Goal: Task Accomplishment & Management: Complete application form

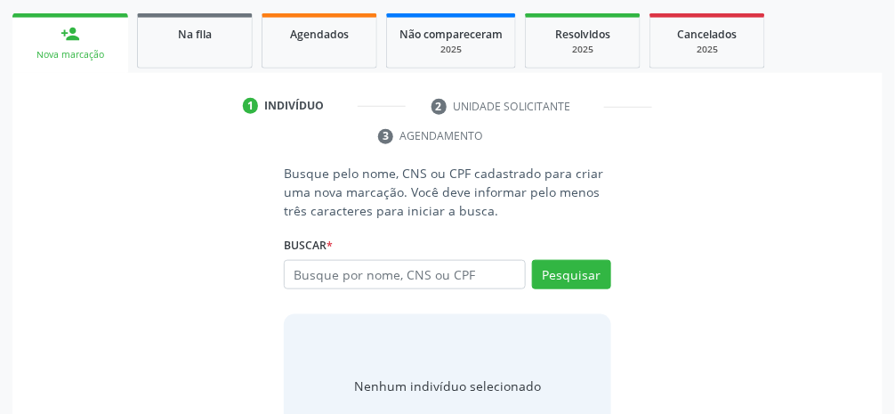
scroll to position [293, 0]
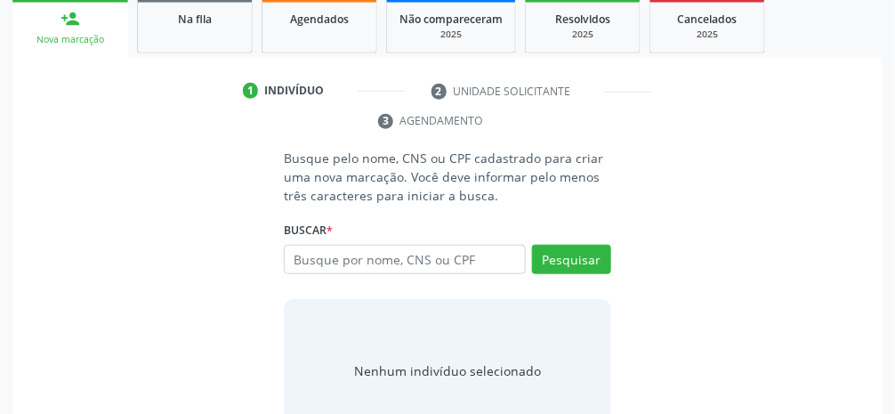
click at [440, 263] on input "text" at bounding box center [405, 260] width 242 height 30
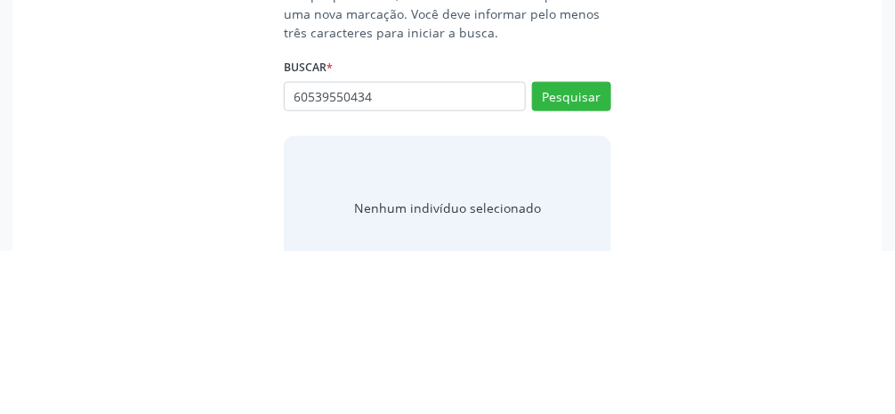
type input "60539550434"
click at [587, 263] on button "Pesquisar" at bounding box center [571, 260] width 79 height 30
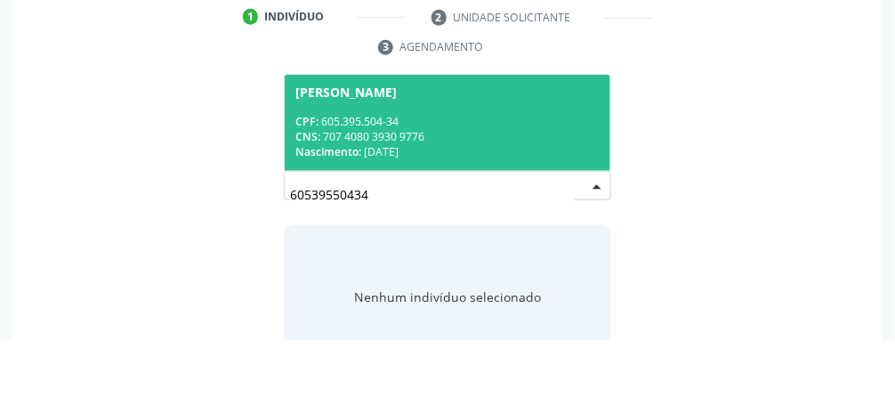
click at [509, 188] on div "CPF: 605.395.504-34" at bounding box center [447, 195] width 304 height 15
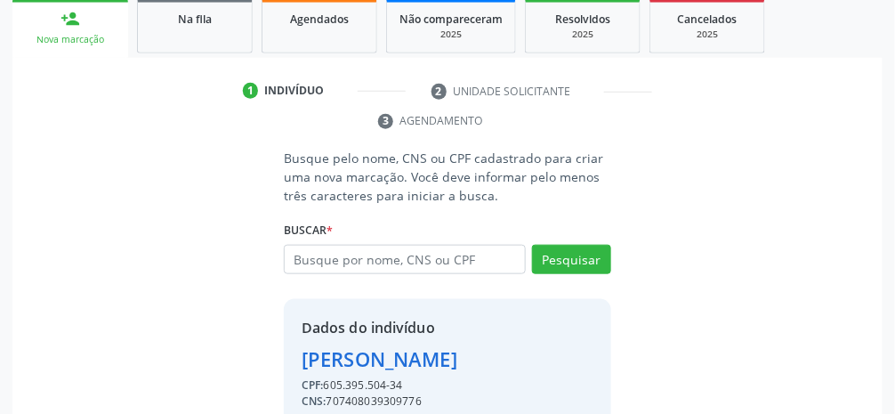
scroll to position [314, 0]
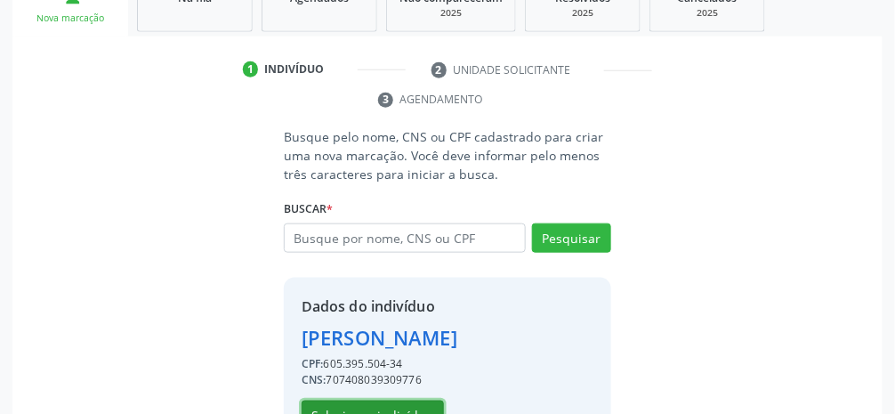
click at [399, 413] on button "Selecionar indivíduo" at bounding box center [373, 416] width 142 height 30
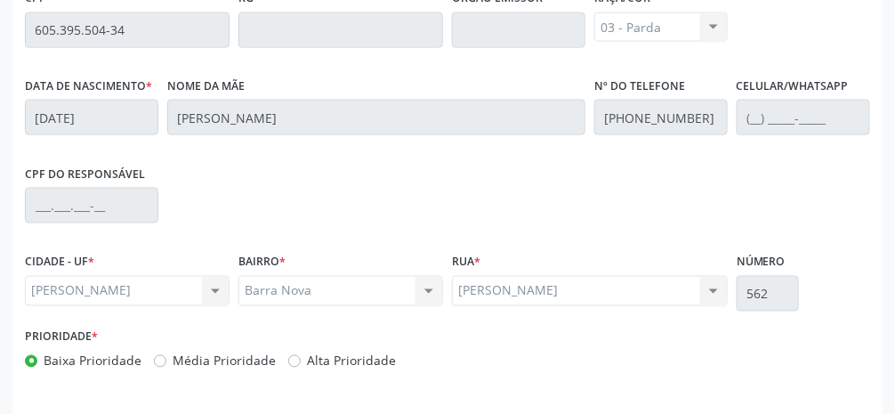
scroll to position [598, 0]
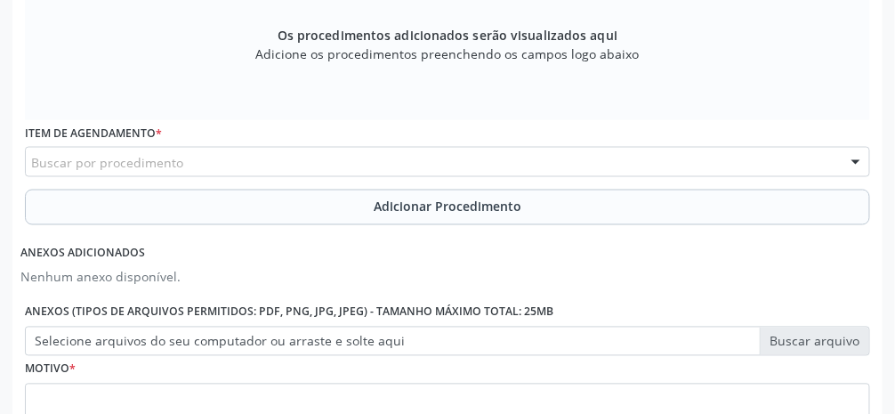
click at [300, 164] on div "Buscar por procedimento" at bounding box center [448, 162] width 846 height 30
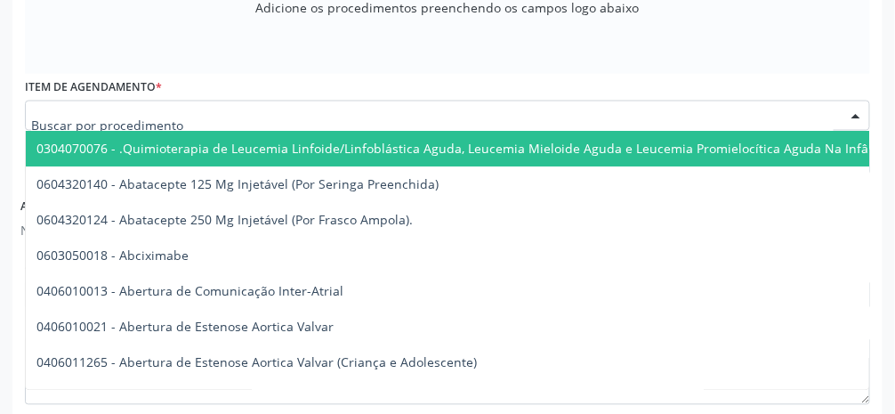
scroll to position [655, 0]
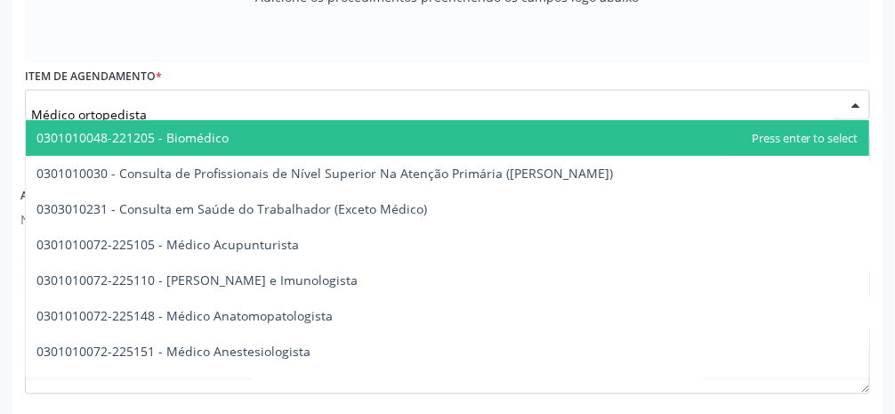
type input "Médico ortopedista"
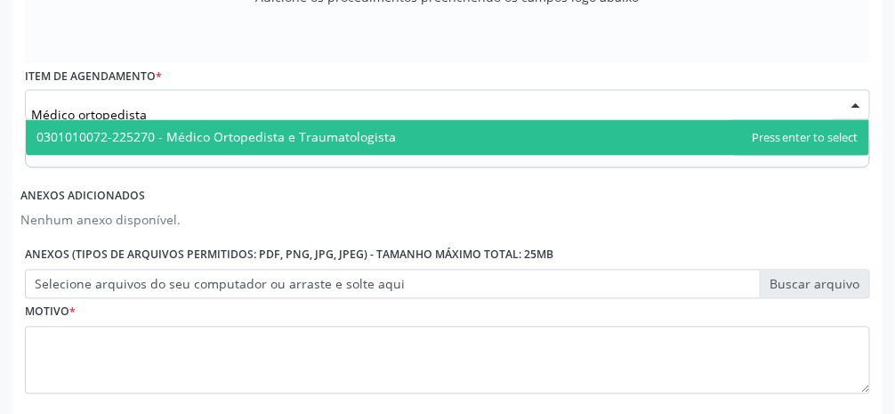
click at [336, 134] on span "0301010072-225270 - Médico Ortopedista e Traumatologista" at bounding box center [216, 137] width 360 height 17
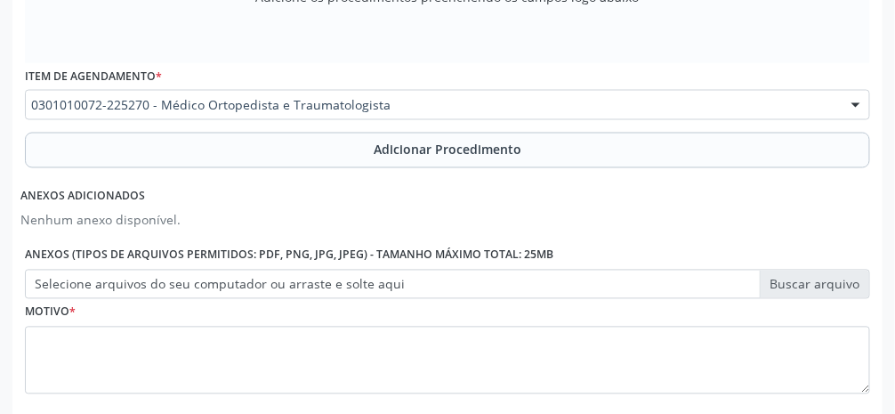
click at [522, 162] on button "Adicionar Procedimento" at bounding box center [448, 151] width 846 height 36
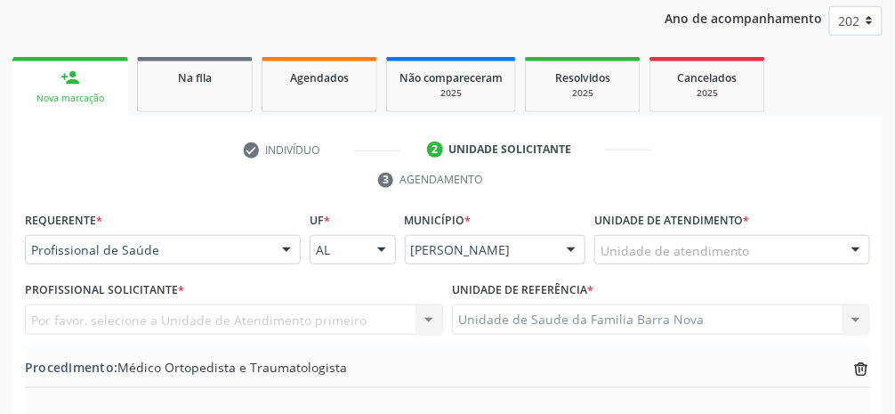
scroll to position [232, 0]
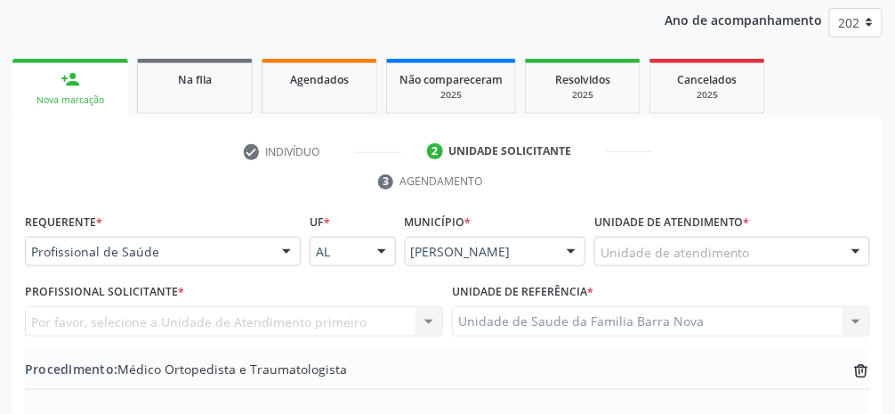
click at [772, 257] on div "Unidade de atendimento" at bounding box center [733, 252] width 276 height 30
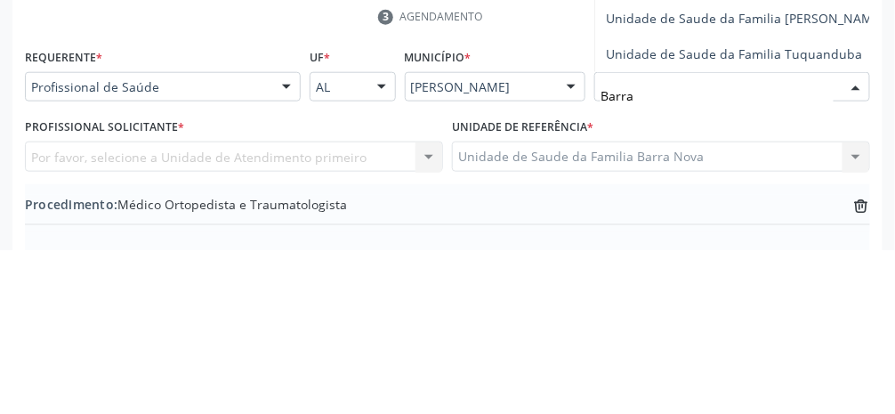
type input "Barra"
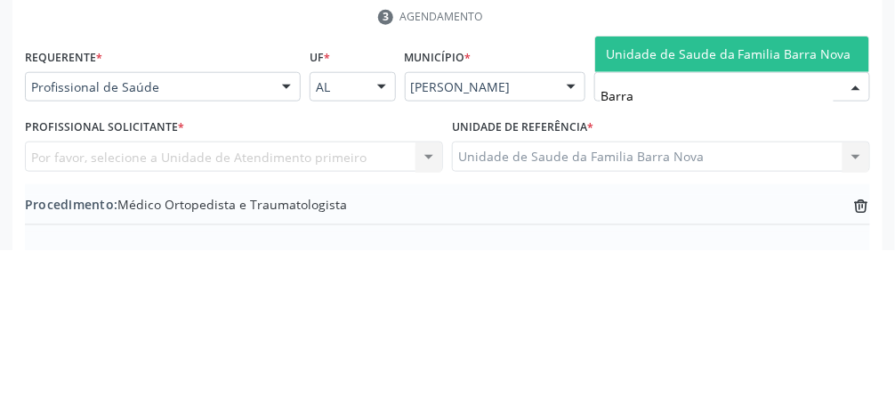
click at [781, 223] on span "Unidade de Saude da Familia Barra Nova" at bounding box center [729, 218] width 246 height 17
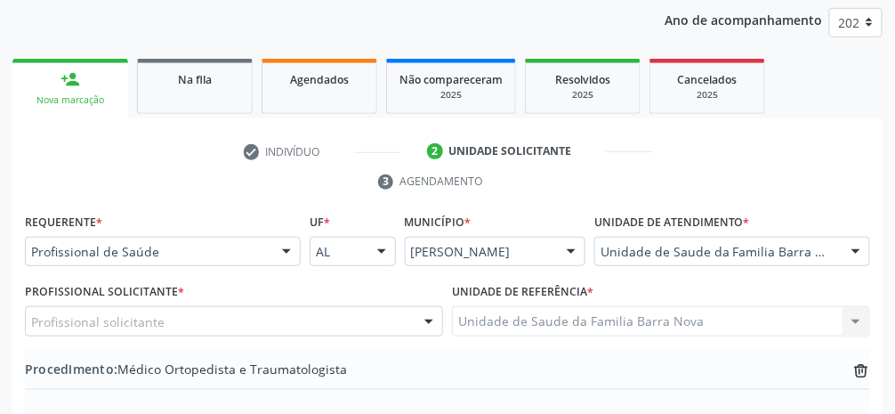
click at [287, 322] on div "Profissional solicitante" at bounding box center [234, 321] width 418 height 30
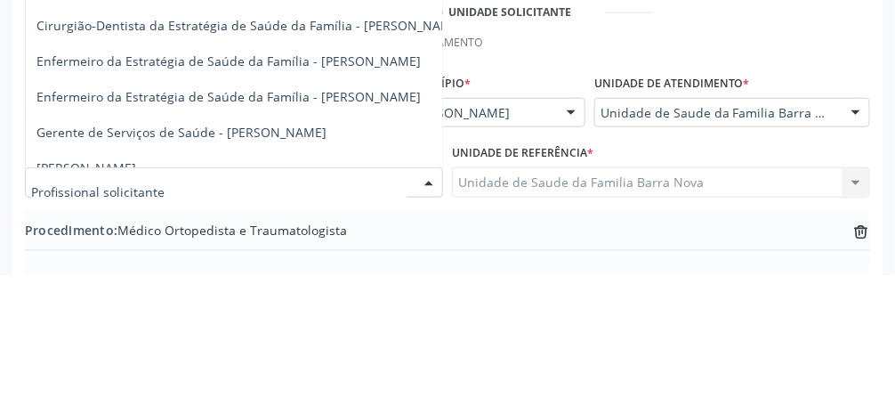
scroll to position [240, 0]
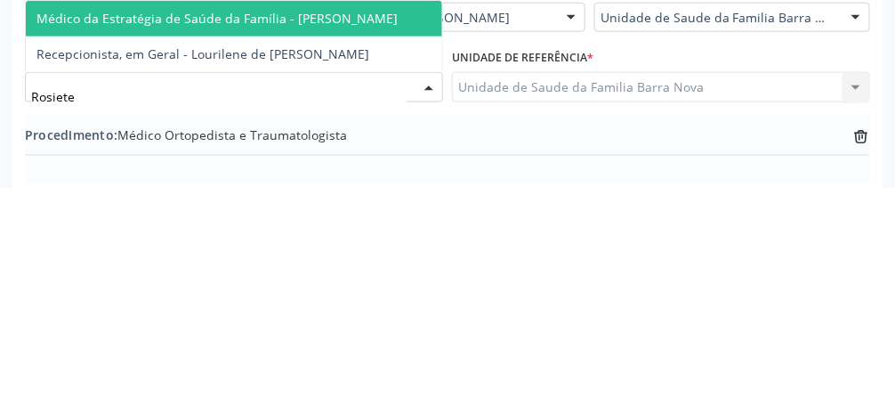
type input "Rosiete"
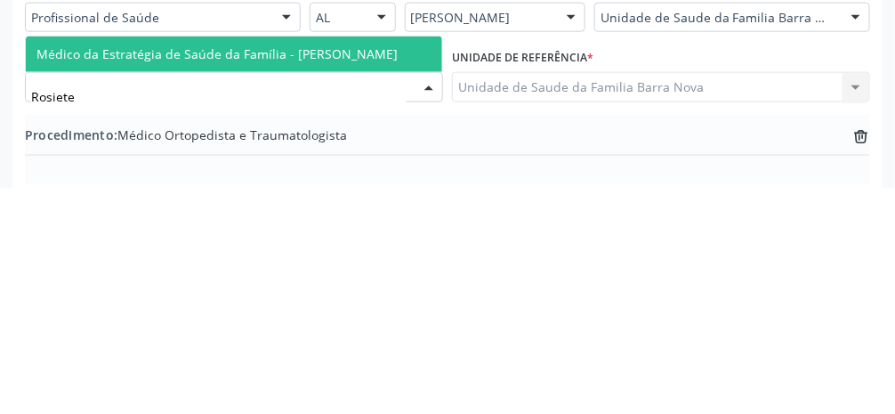
click at [354, 284] on span "Médico da Estratégia de Saúde da Família - [PERSON_NAME]" at bounding box center [216, 279] width 361 height 17
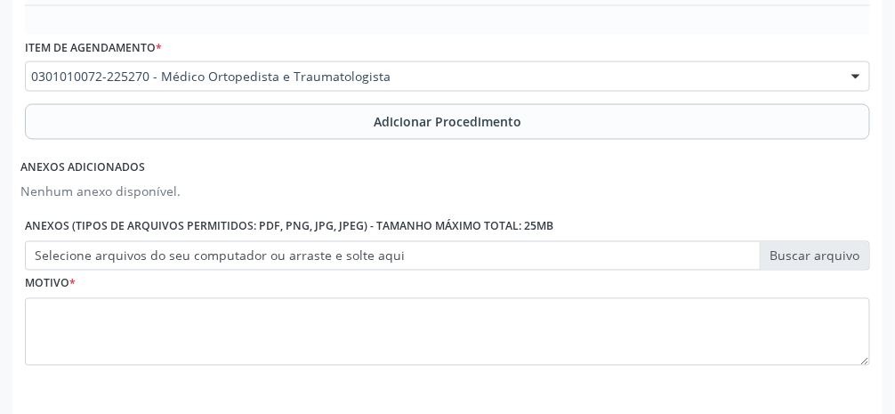
scroll to position [626, 0]
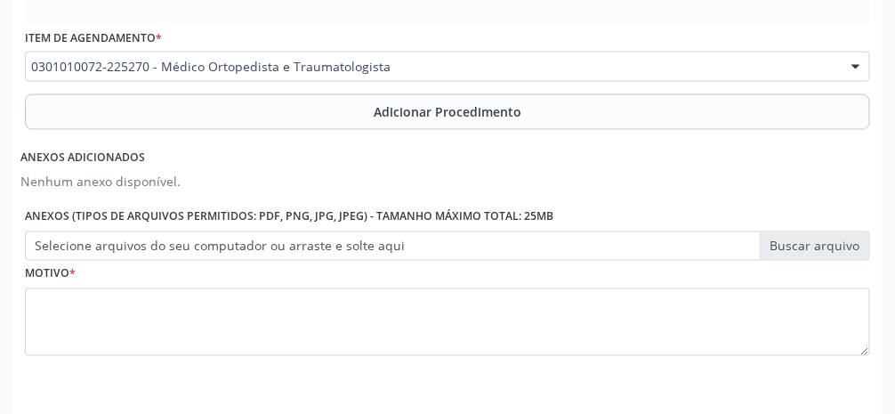
click at [832, 249] on label "Selecione arquivos do seu computador ou arraste e solte aqui" at bounding box center [448, 246] width 846 height 30
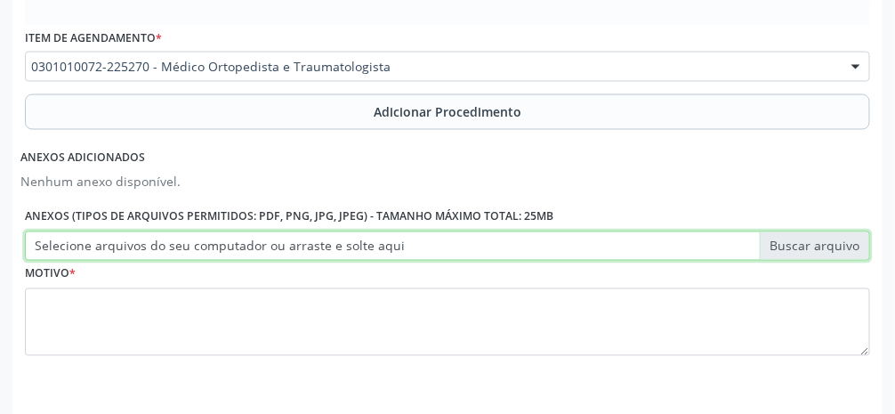
click at [832, 249] on input "Selecione arquivos do seu computador ou arraste e solte aqui" at bounding box center [448, 246] width 846 height 30
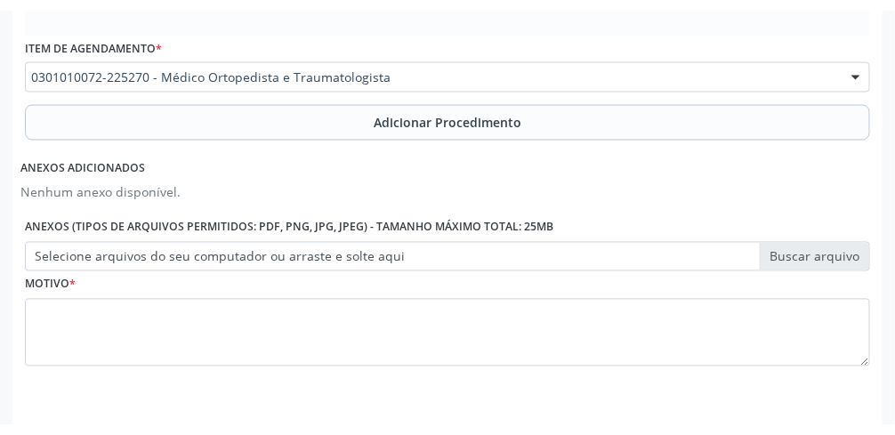
scroll to position [604, 0]
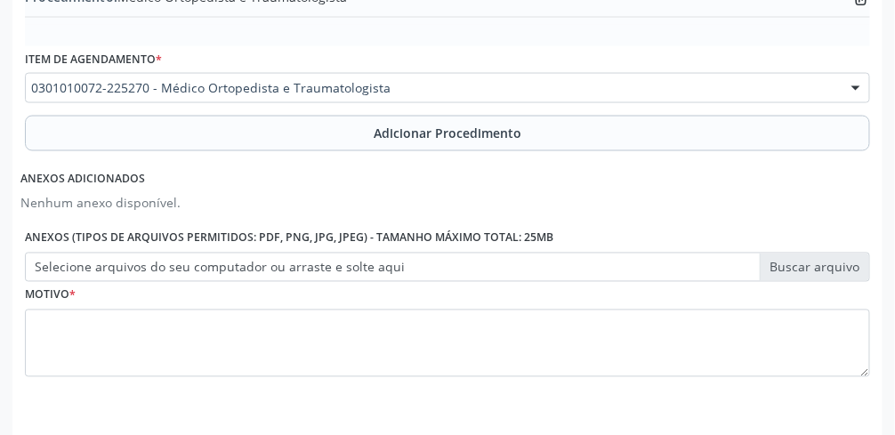
type input "C:\fakepath\17604690603833326257286608113425.jpg"
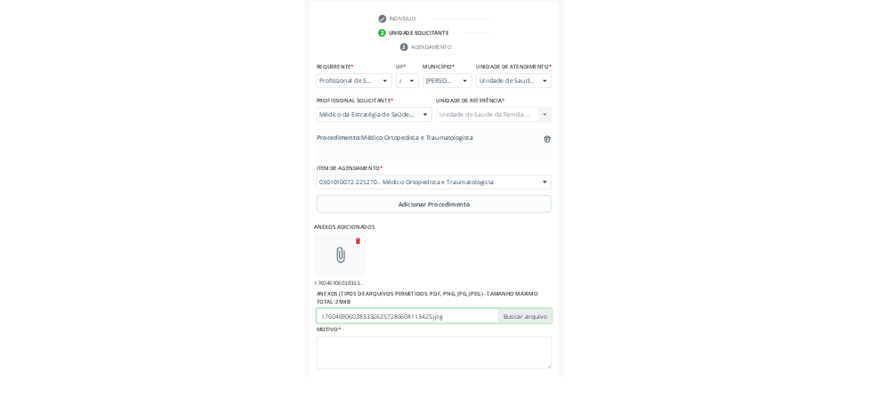
scroll to position [348, 0]
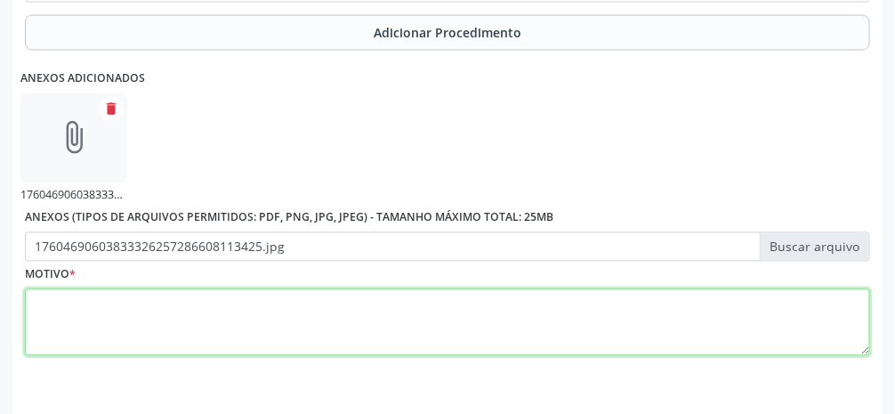
click at [483, 333] on textarea at bounding box center [448, 323] width 846 height 68
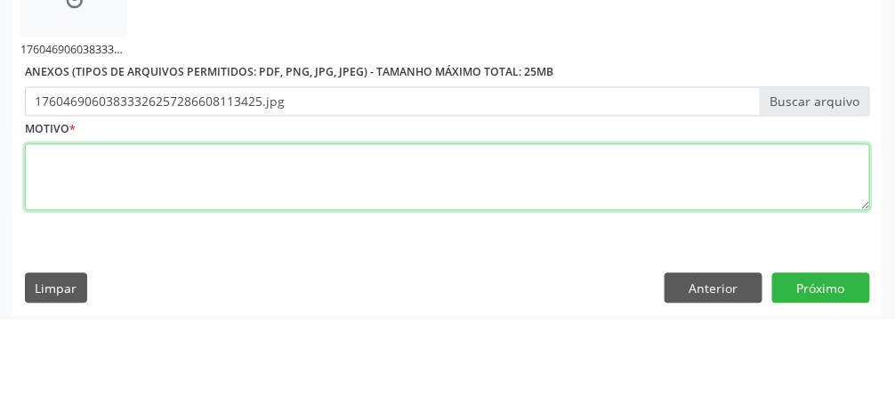
scroll to position [757, 0]
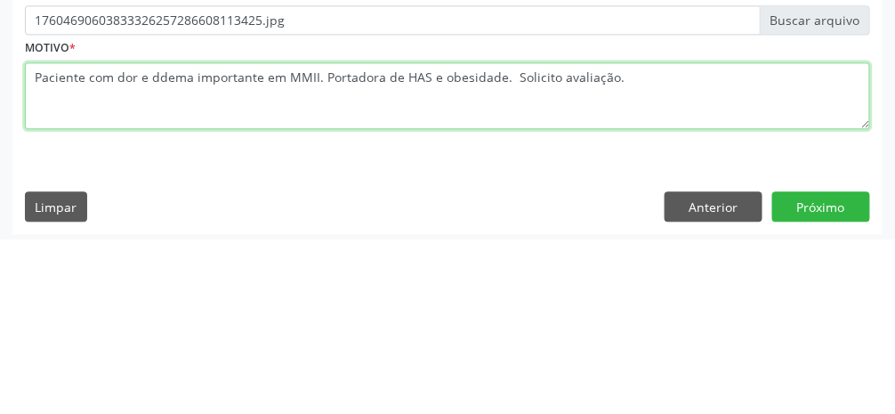
type textarea "Paciente com dor e ddema importante em MMII. Portadora de HAS e obesidade. Soli…"
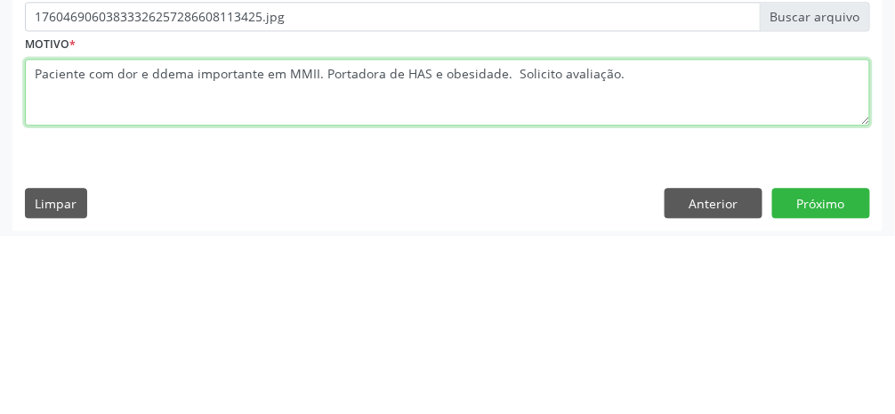
scroll to position [762, 0]
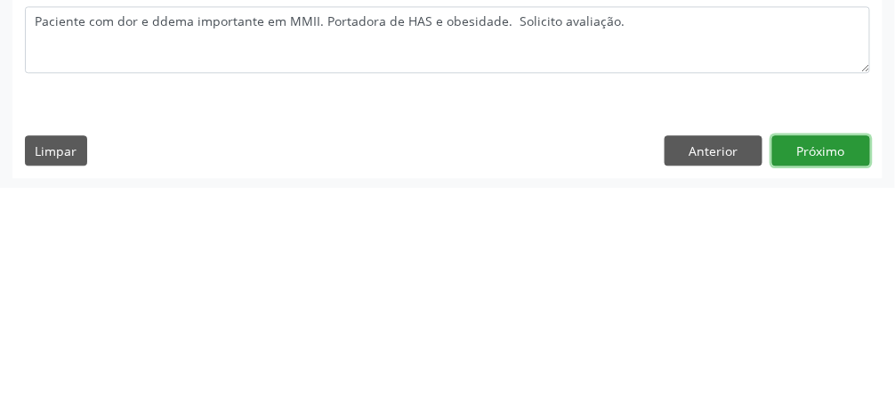
click at [835, 376] on button "Próximo" at bounding box center [822, 376] width 98 height 30
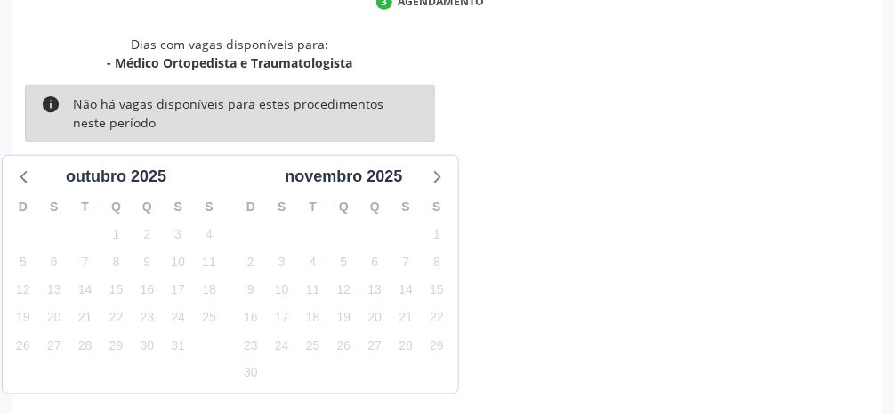
scroll to position [425, 0]
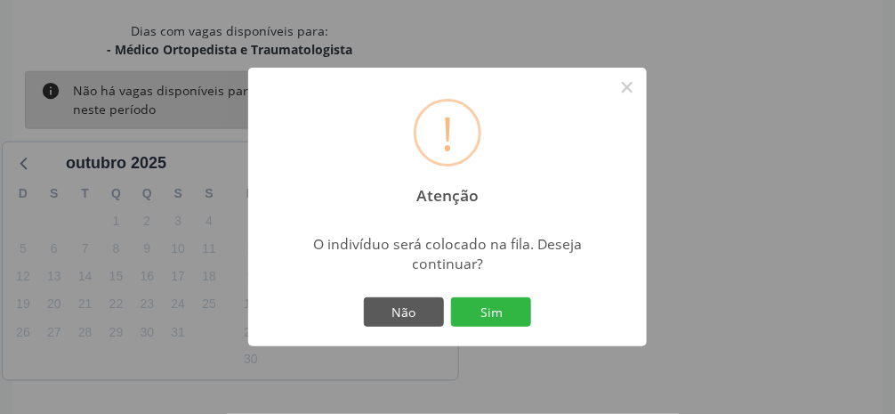
click at [498, 328] on button "Sim" at bounding box center [491, 312] width 80 height 30
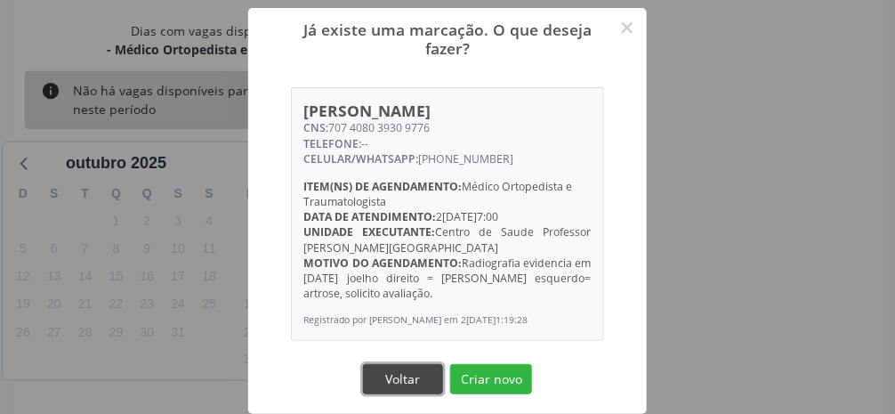
click at [402, 394] on button "Voltar" at bounding box center [403, 379] width 80 height 30
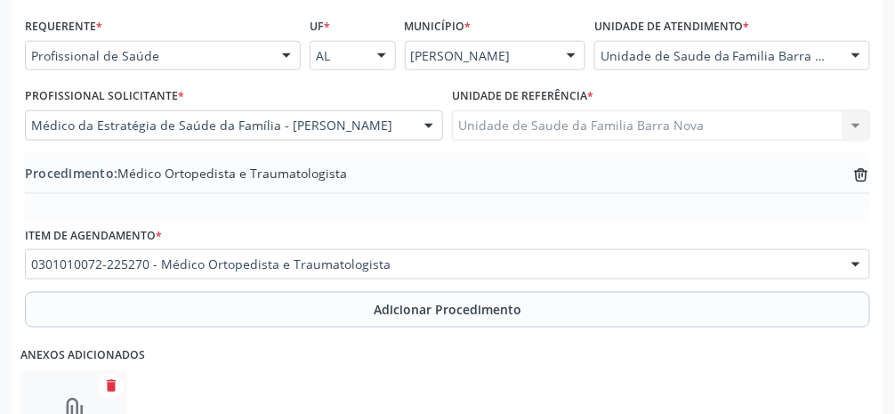
scroll to position [705, 0]
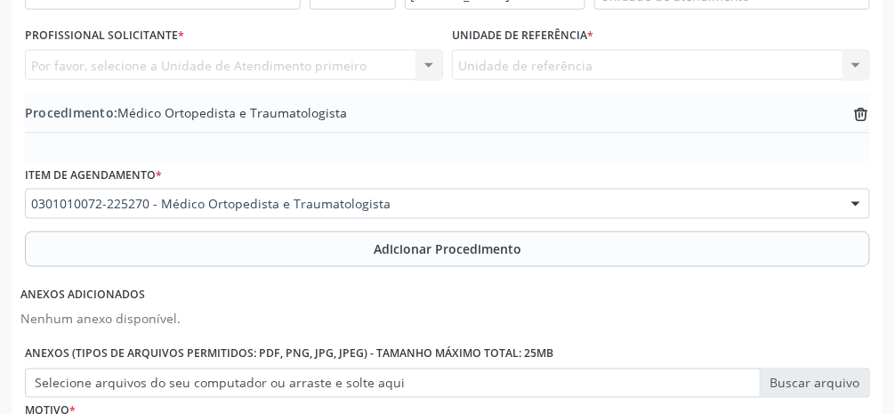
scroll to position [626, 0]
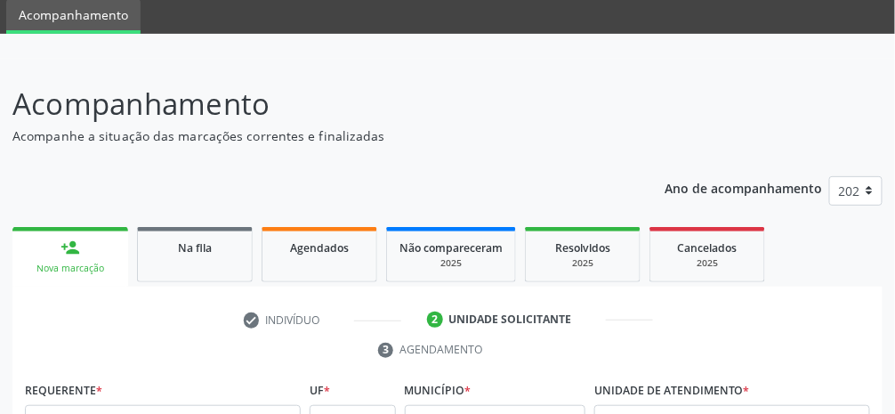
scroll to position [50, 0]
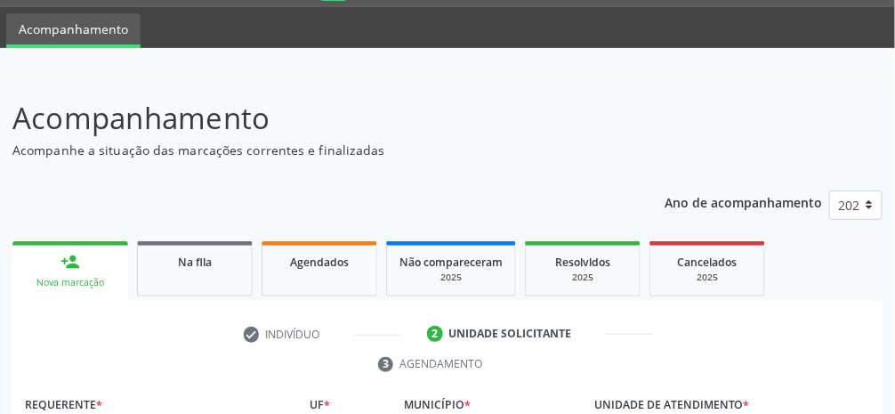
click at [77, 276] on div "Nova marcação" at bounding box center [70, 282] width 91 height 13
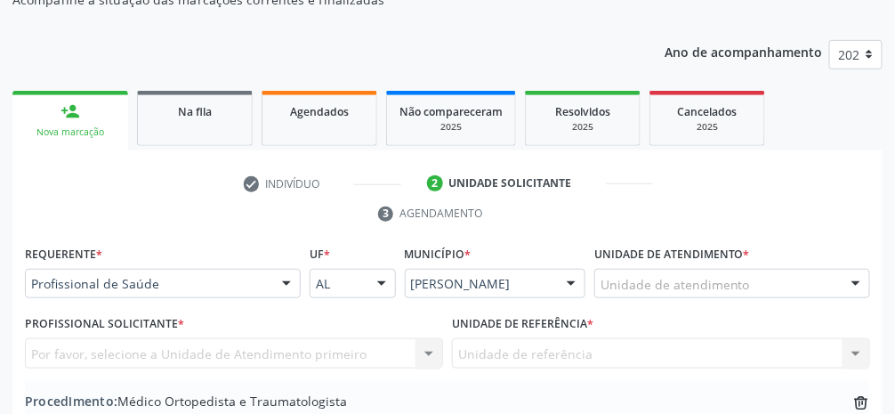
scroll to position [201, 0]
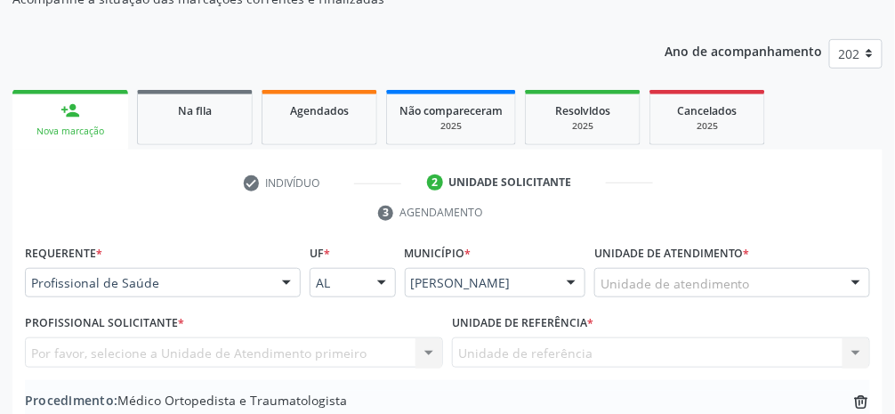
click at [83, 134] on div "Nova marcação" at bounding box center [70, 131] width 91 height 13
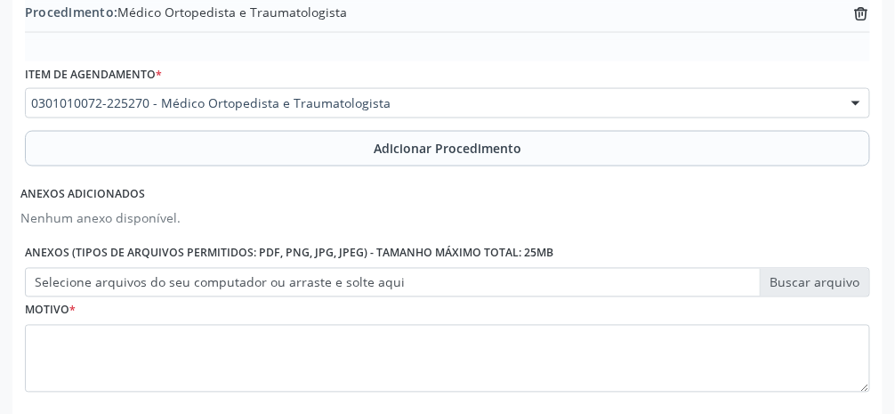
scroll to position [626, 0]
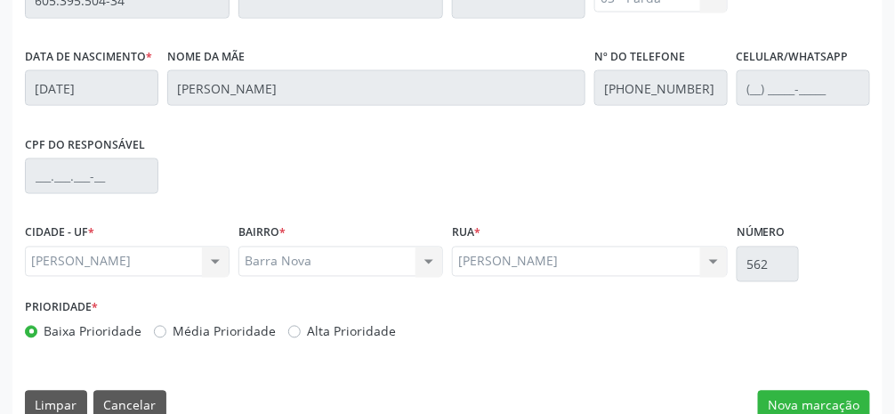
scroll to position [598, 0]
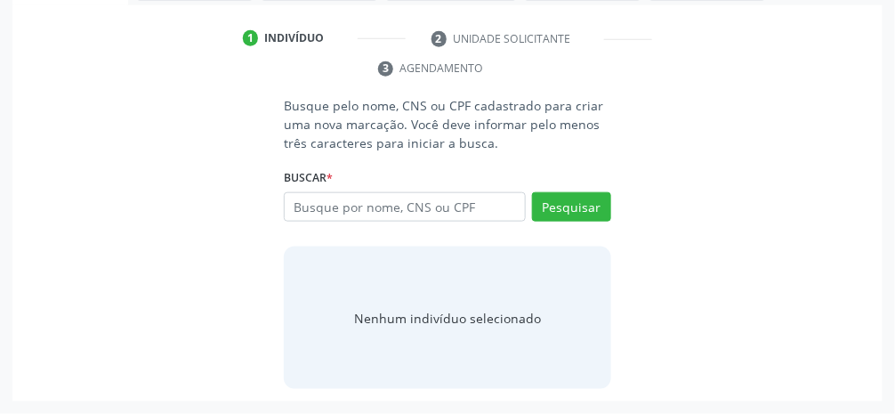
scroll to position [287, 0]
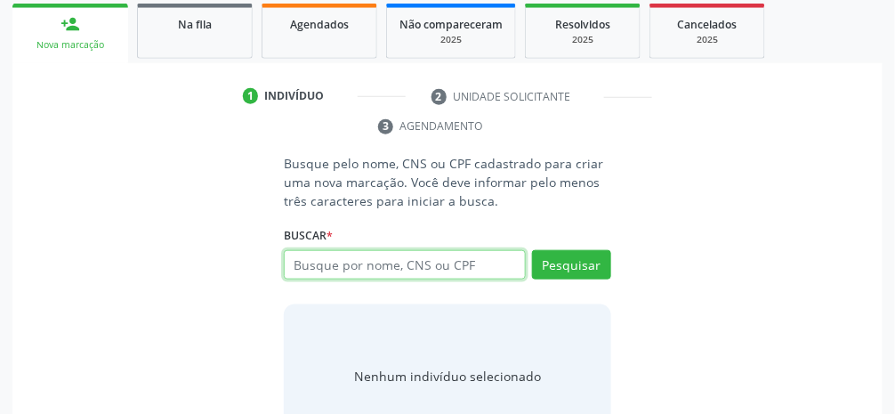
click at [447, 267] on input "text" at bounding box center [405, 265] width 242 height 30
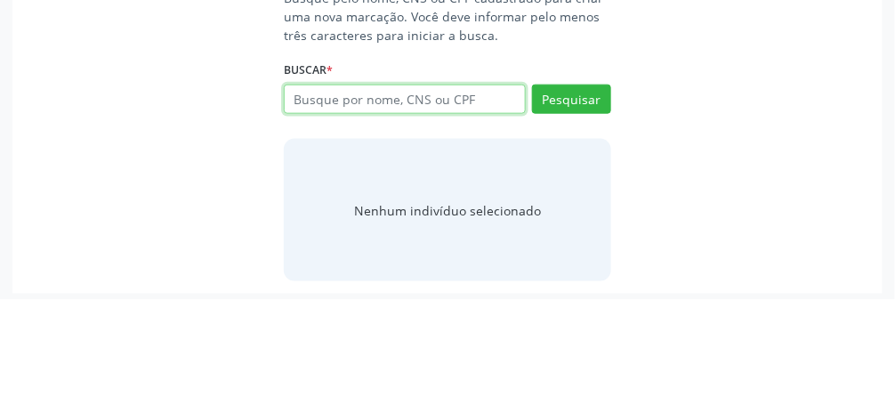
scroll to position [338, 0]
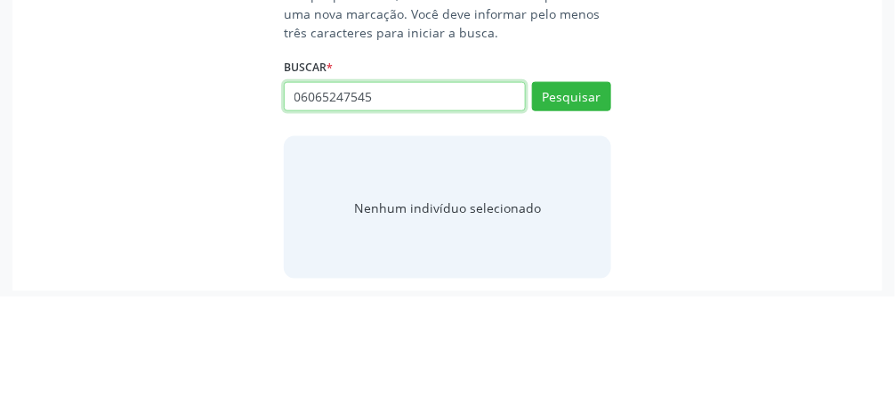
type input "06065247545"
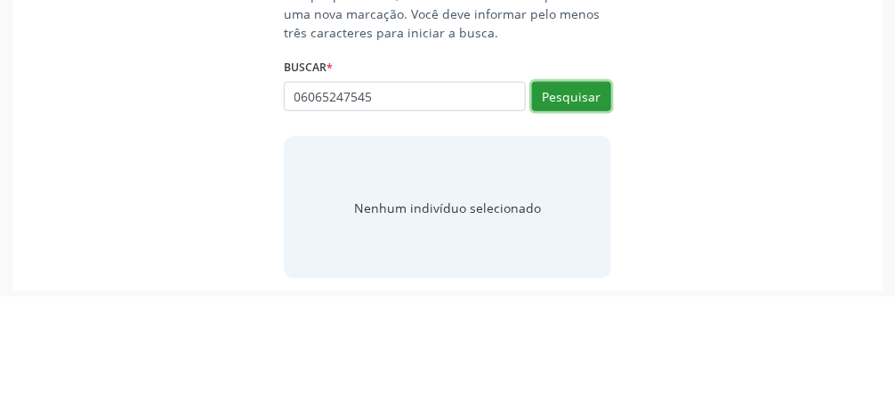
click at [572, 208] on button "Pesquisar" at bounding box center [571, 214] width 79 height 30
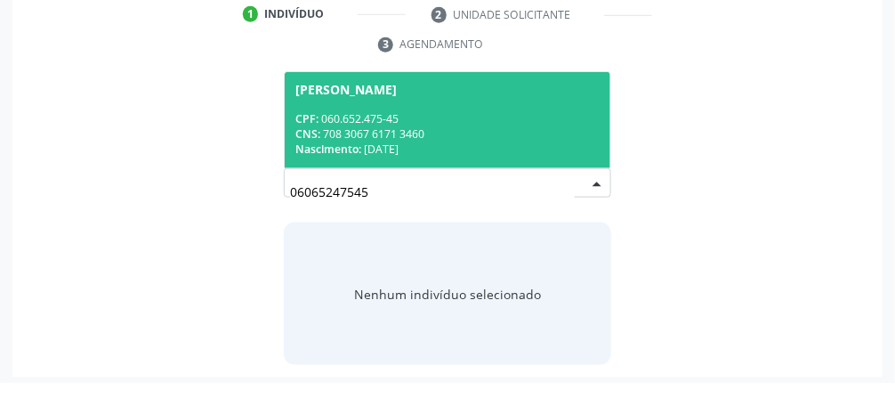
click at [539, 136] on span "[PERSON_NAME] CPF: 060.652.475-45 CNS: 708 3067 6171 3460 Nascimento: [DATE]" at bounding box center [448, 150] width 326 height 95
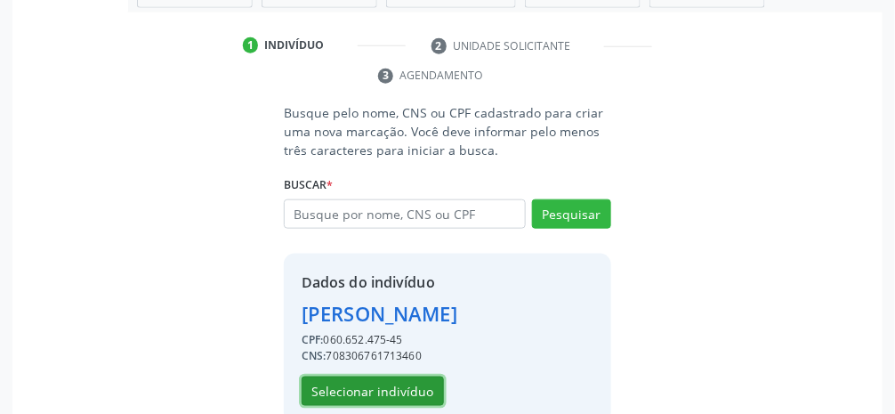
click at [361, 389] on button "Selecionar indivíduo" at bounding box center [373, 391] width 142 height 30
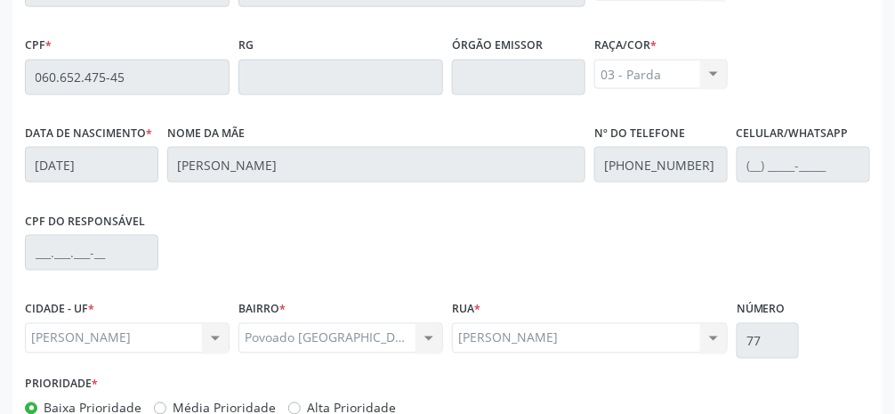
scroll to position [598, 0]
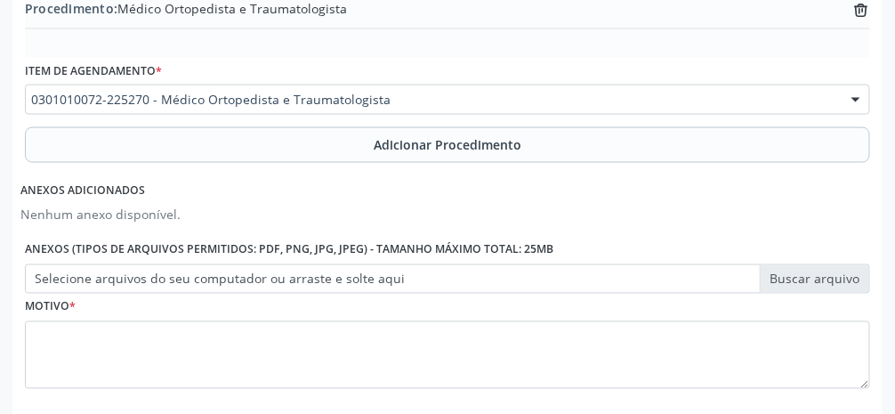
scroll to position [590, 0]
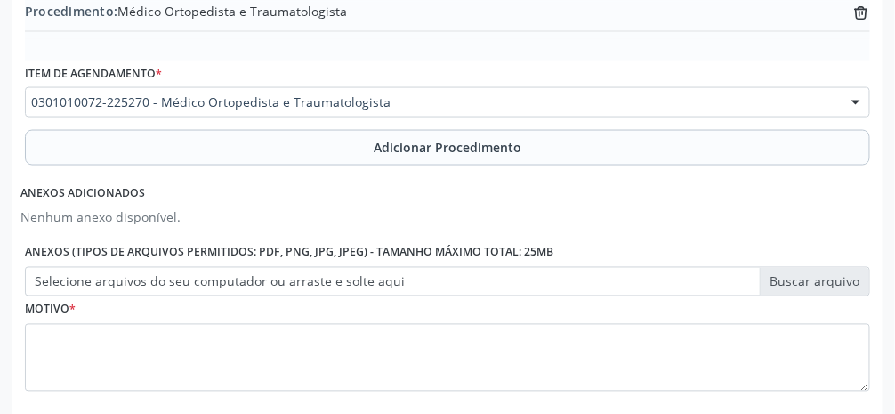
click at [862, 104] on div at bounding box center [856, 103] width 27 height 30
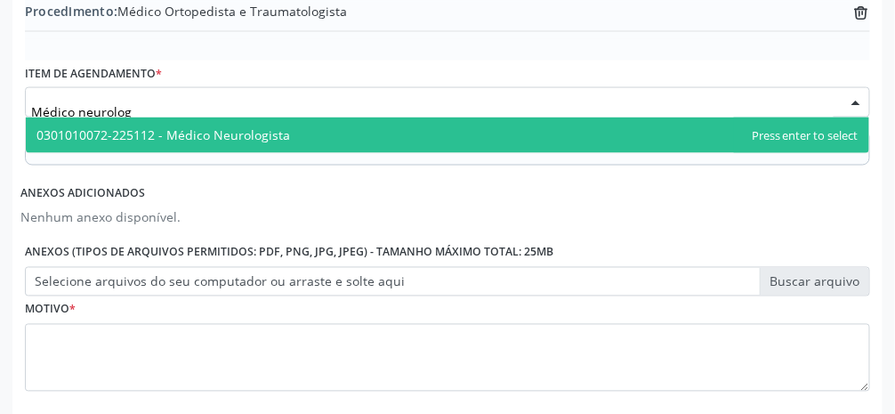
type input "Médico neurologi"
click at [336, 130] on span "0301010072-225112 - Médico Neurologista" at bounding box center [448, 135] width 844 height 36
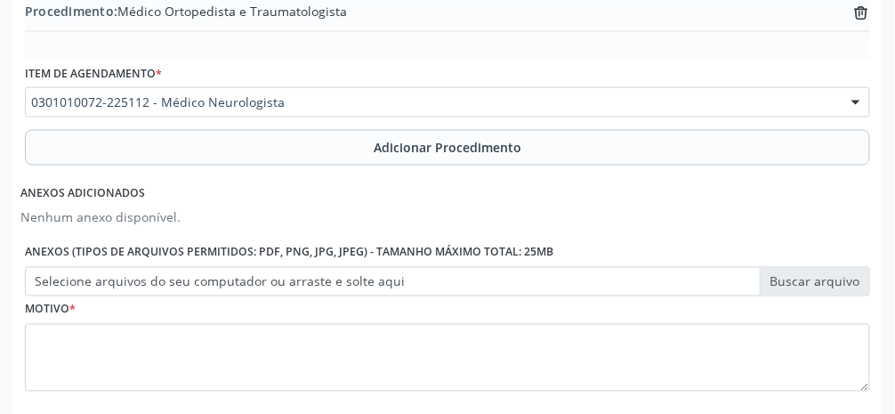
click at [480, 146] on span "Adicionar Procedimento" at bounding box center [448, 147] width 148 height 19
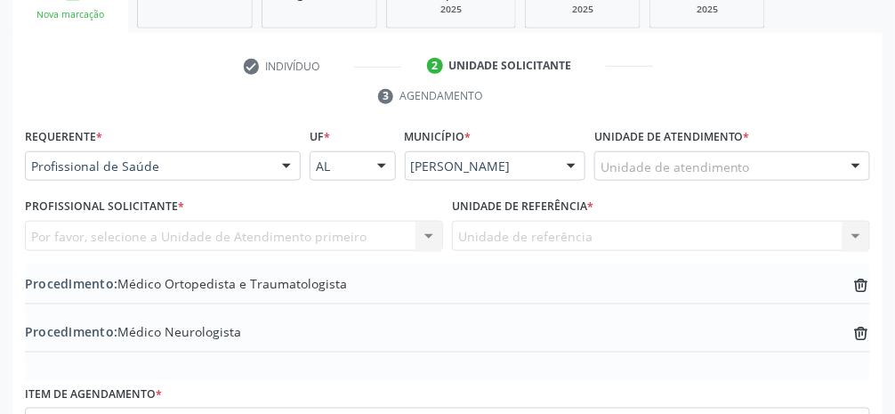
click at [762, 171] on div "Unidade de atendimento" at bounding box center [733, 166] width 276 height 30
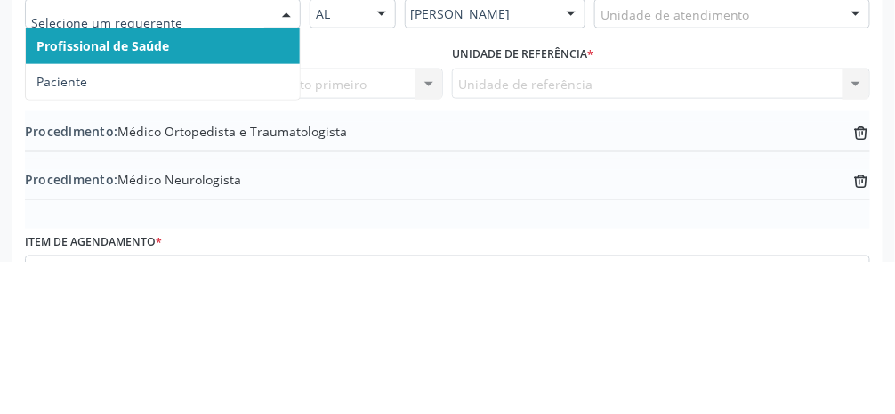
scroll to position [318, 0]
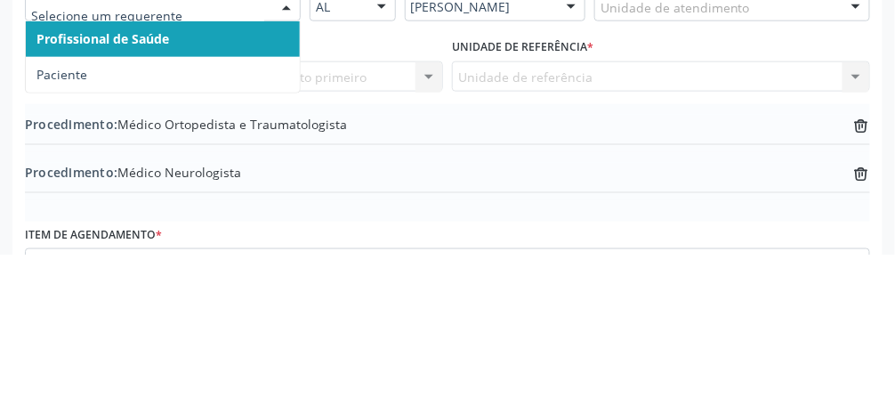
click at [533, 275] on div "Procedimento: Médico Ortopedista e Traumatologista trash-outline icon" at bounding box center [448, 285] width 846 height 22
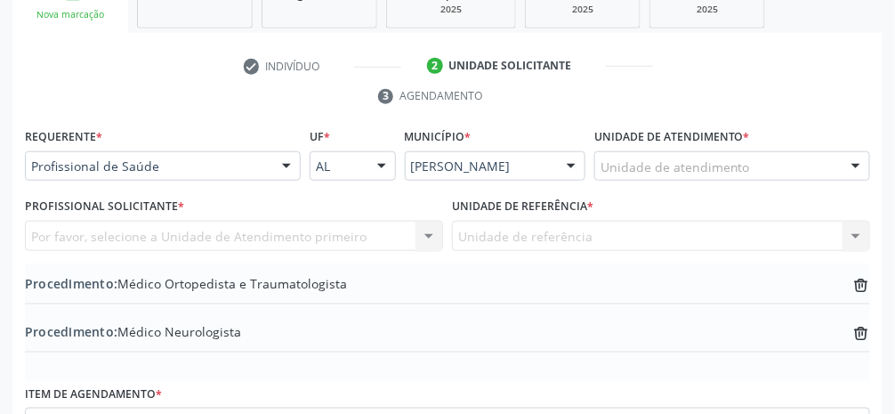
click at [791, 166] on div "Unidade de atendimento" at bounding box center [733, 166] width 276 height 30
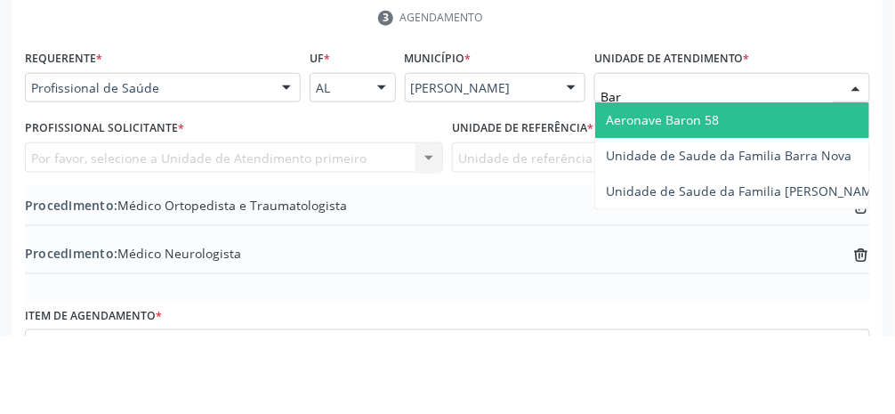
type input "Barr"
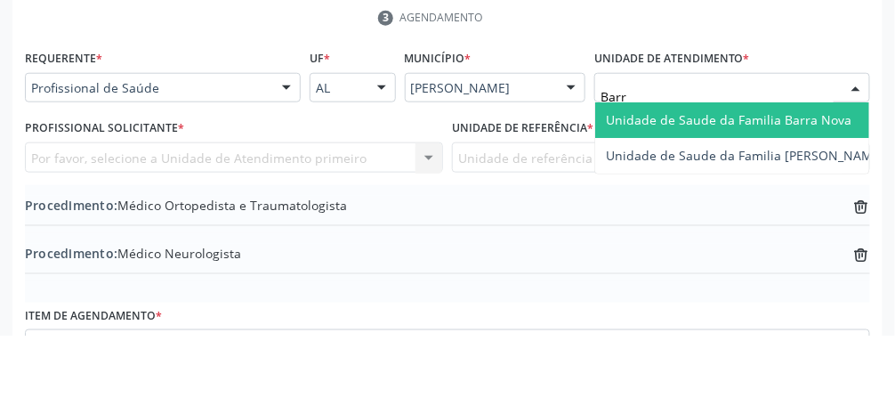
click at [741, 194] on span "Unidade de Saude da Familia Barra Nova" at bounding box center [729, 198] width 246 height 17
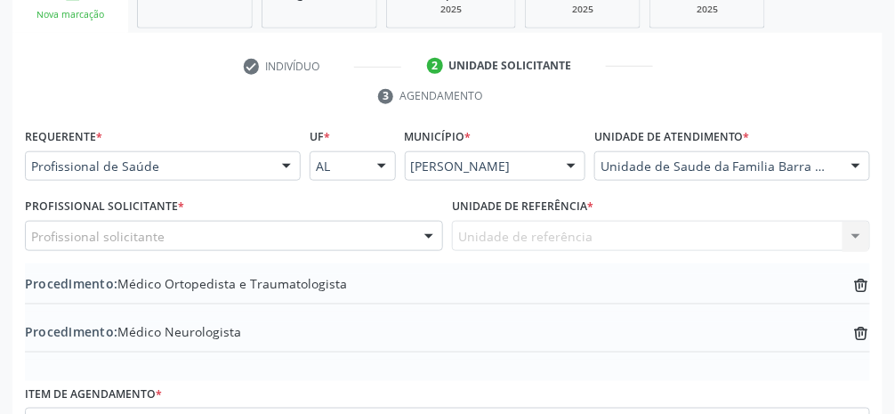
click at [279, 234] on div "Profissional solicitante" at bounding box center [234, 236] width 418 height 30
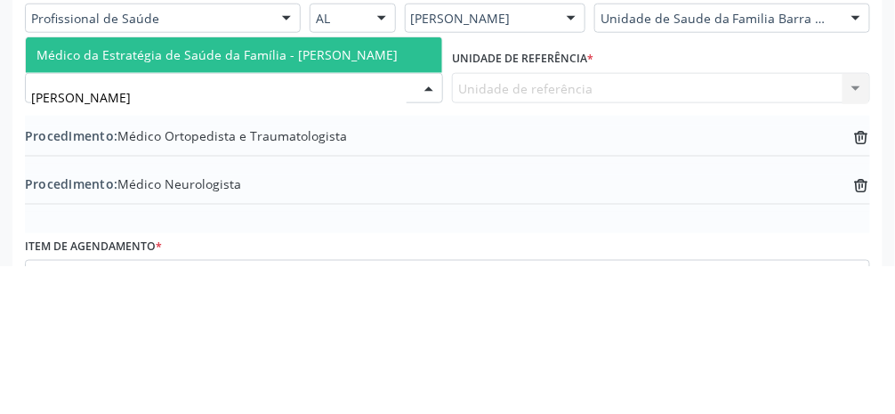
type input "Rosiet"
click at [365, 204] on span "Médico da Estratégia de Saúde da Família - [PERSON_NAME]" at bounding box center [216, 202] width 361 height 17
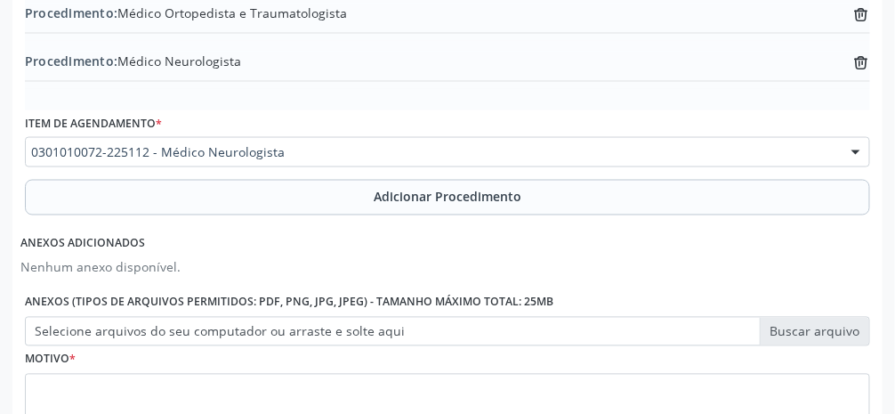
scroll to position [673, 0]
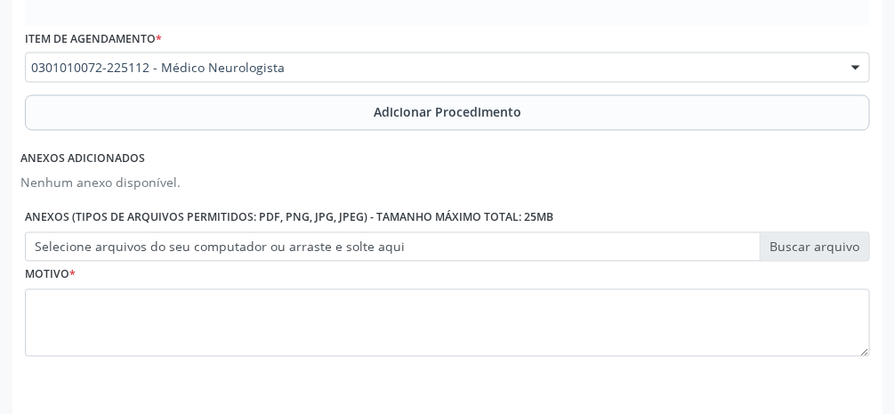
click at [827, 252] on label "Selecione arquivos do seu computador ou arraste e solte aqui" at bounding box center [448, 247] width 846 height 30
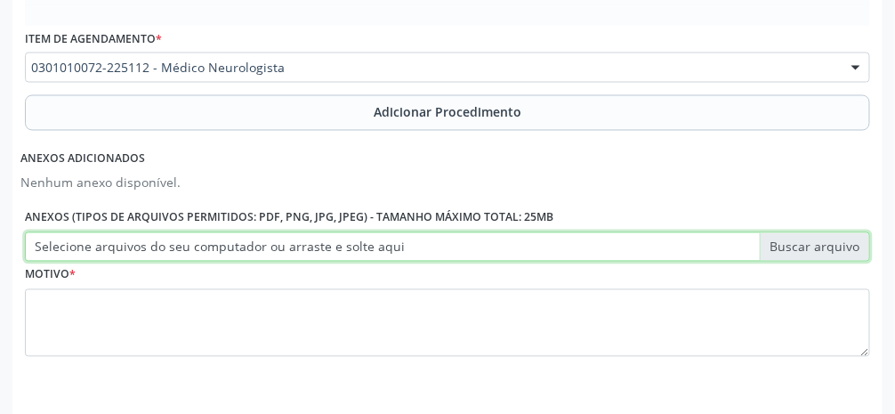
click at [827, 252] on input "Selecione arquivos do seu computador ou arraste e solte aqui" at bounding box center [448, 247] width 846 height 30
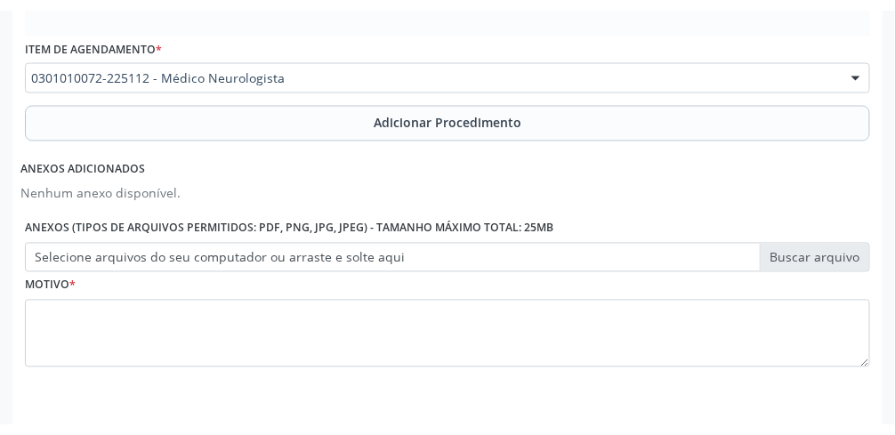
scroll to position [652, 0]
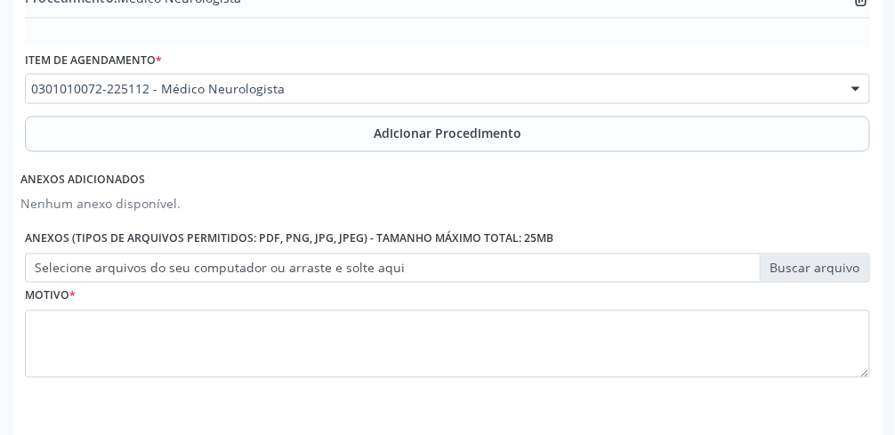
type input "C:\fakepath\17604693785828393279529643854558.jpg"
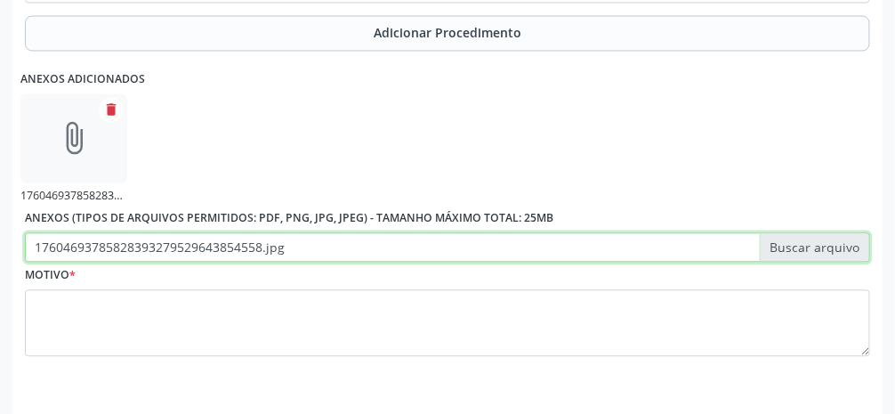
scroll to position [753, 0]
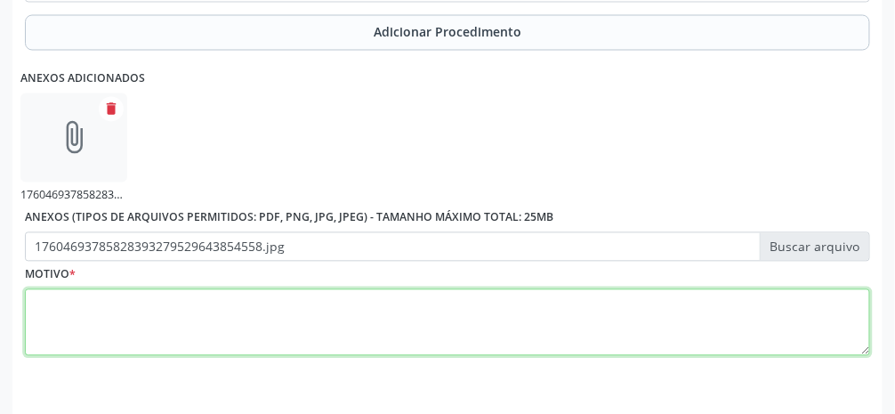
click at [404, 320] on textarea at bounding box center [448, 323] width 846 height 68
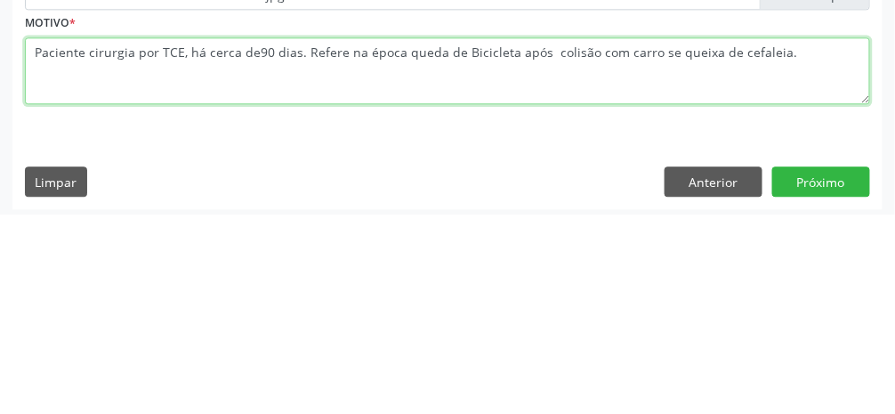
scroll to position [810, 0]
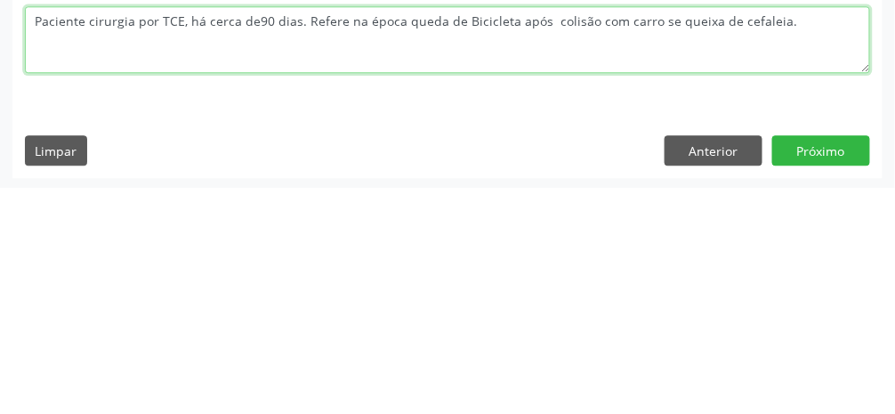
type textarea "Paciente cirurgia por TCE, há cerca de90 dias. Refere na época queda de Bicicle…"
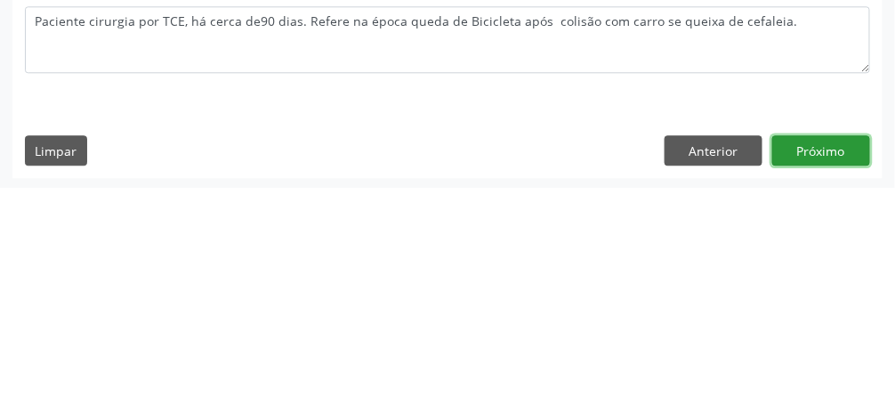
click at [822, 377] on button "Próximo" at bounding box center [822, 376] width 98 height 30
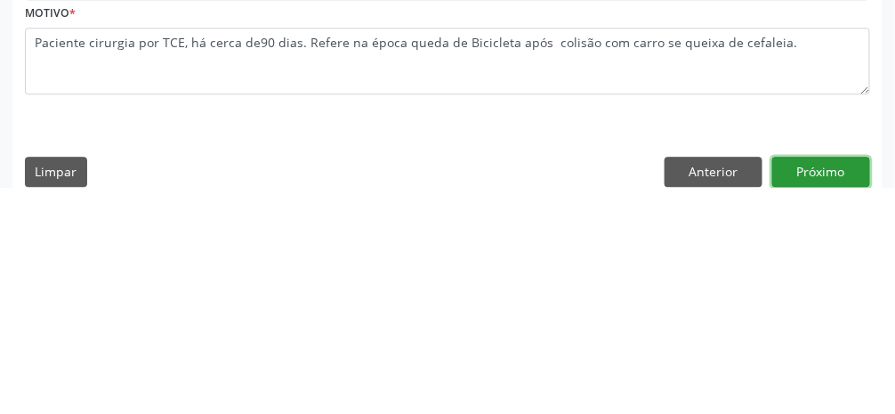
scroll to position [831, 0]
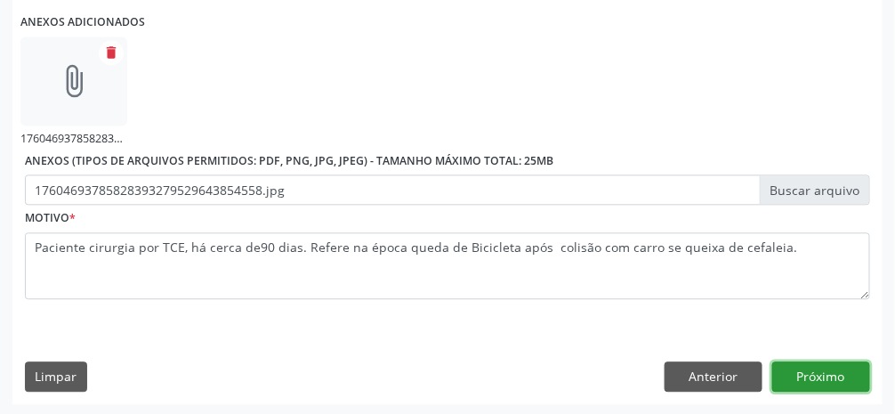
click at [822, 379] on button "Próximo" at bounding box center [822, 376] width 98 height 30
click at [823, 375] on button "Próximo" at bounding box center [822, 376] width 98 height 30
click at [822, 385] on button "Próximo" at bounding box center [822, 376] width 98 height 30
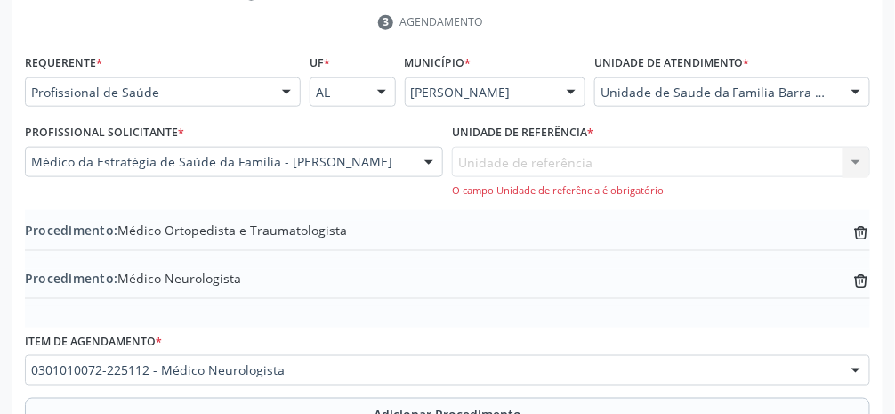
scroll to position [389, 0]
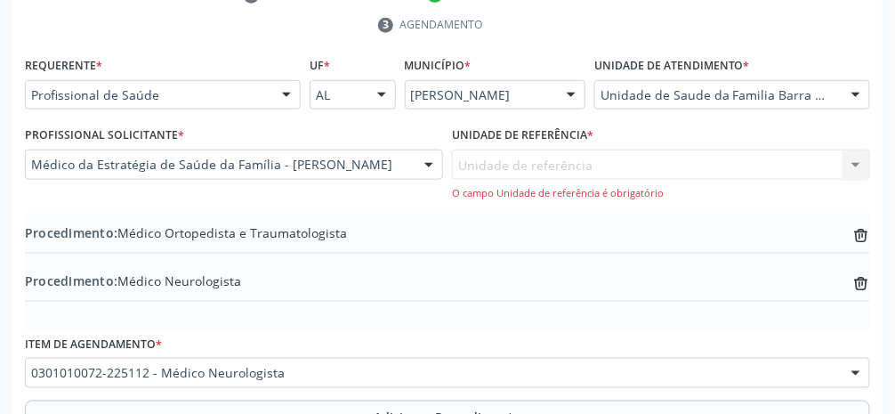
click at [857, 174] on div "Unidade de referência Unidade de Saude da Familia Barra Nova Nenhum resultado e…" at bounding box center [661, 175] width 418 height 51
click at [736, 169] on div "Unidade de referência Unidade de Saude da Familia Barra Nova Nenhum resultado e…" at bounding box center [661, 175] width 418 height 51
click at [739, 172] on div "Unidade de referência Unidade de Saude da Familia Barra Nova Nenhum resultado e…" at bounding box center [661, 175] width 418 height 51
click at [741, 177] on div "Unidade de referência Unidade de Saude da Familia Barra Nova Nenhum resultado e…" at bounding box center [661, 175] width 418 height 51
click at [736, 172] on div "Unidade de referência Unidade de Saude da Familia Barra Nova Nenhum resultado e…" at bounding box center [661, 175] width 418 height 51
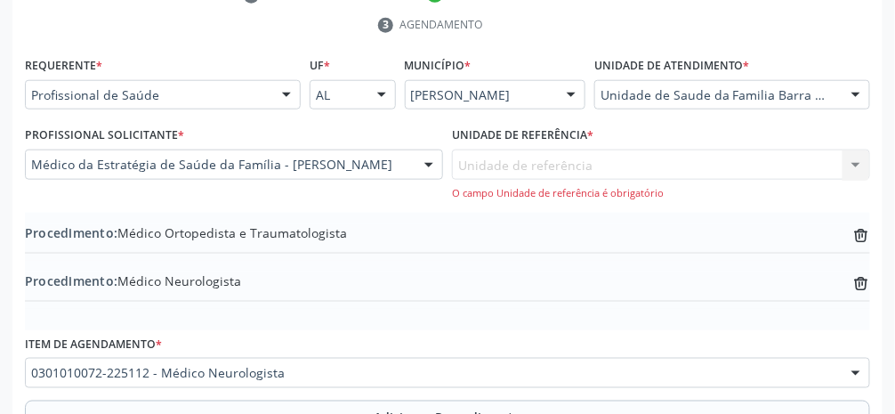
click at [732, 169] on div "Unidade de referência Unidade de Saude da Familia Barra Nova Nenhum resultado e…" at bounding box center [661, 175] width 418 height 51
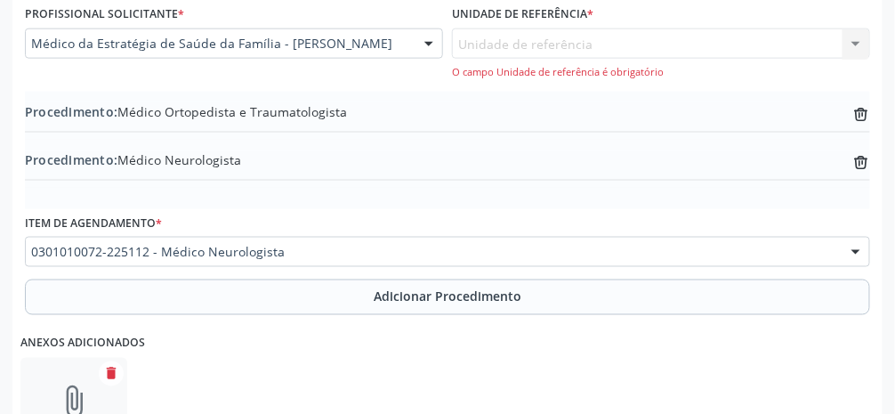
scroll to position [774, 0]
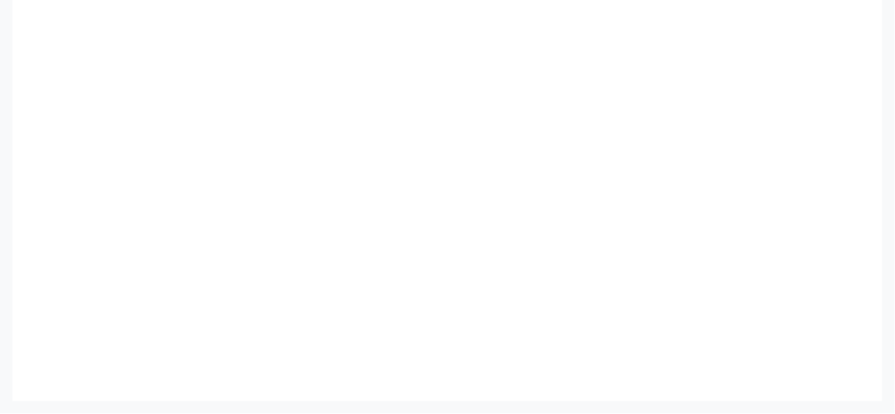
scroll to position [598, 0]
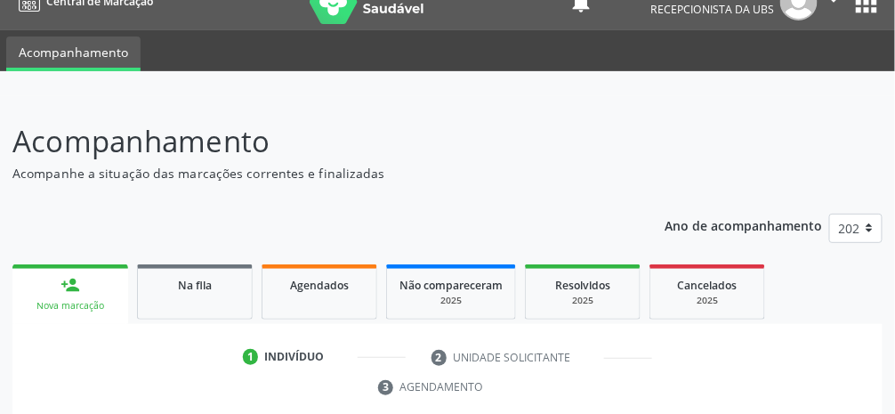
scroll to position [0, 0]
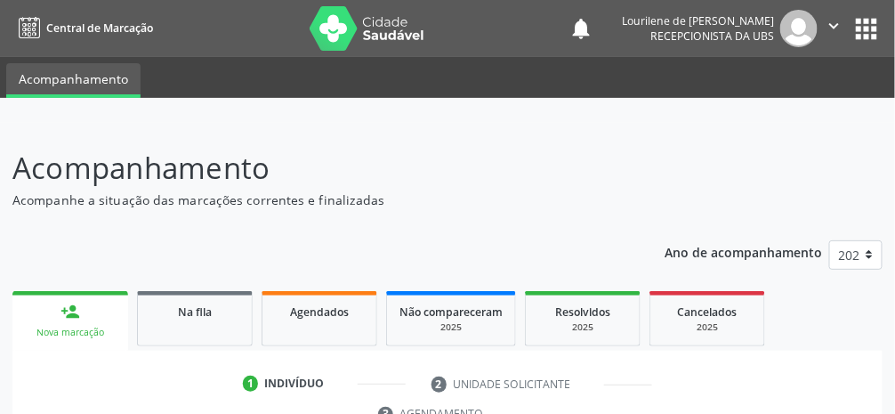
click at [840, 32] on icon "" at bounding box center [835, 26] width 20 height 20
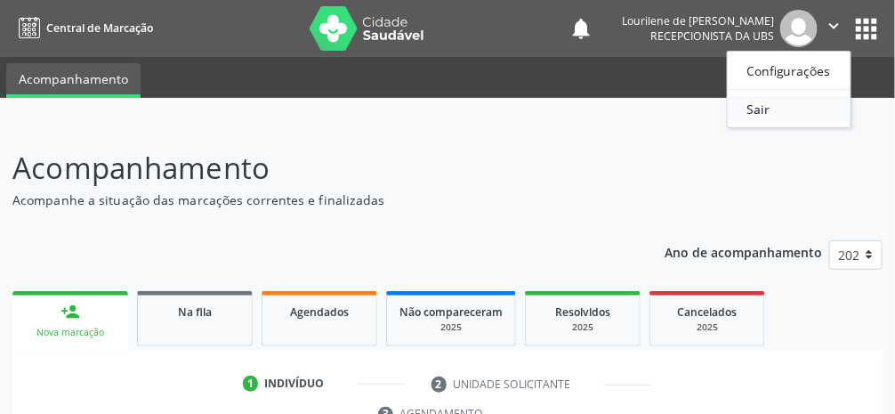
click at [801, 109] on link "Sair" at bounding box center [789, 108] width 123 height 25
